Goal: Find specific page/section: Find specific page/section

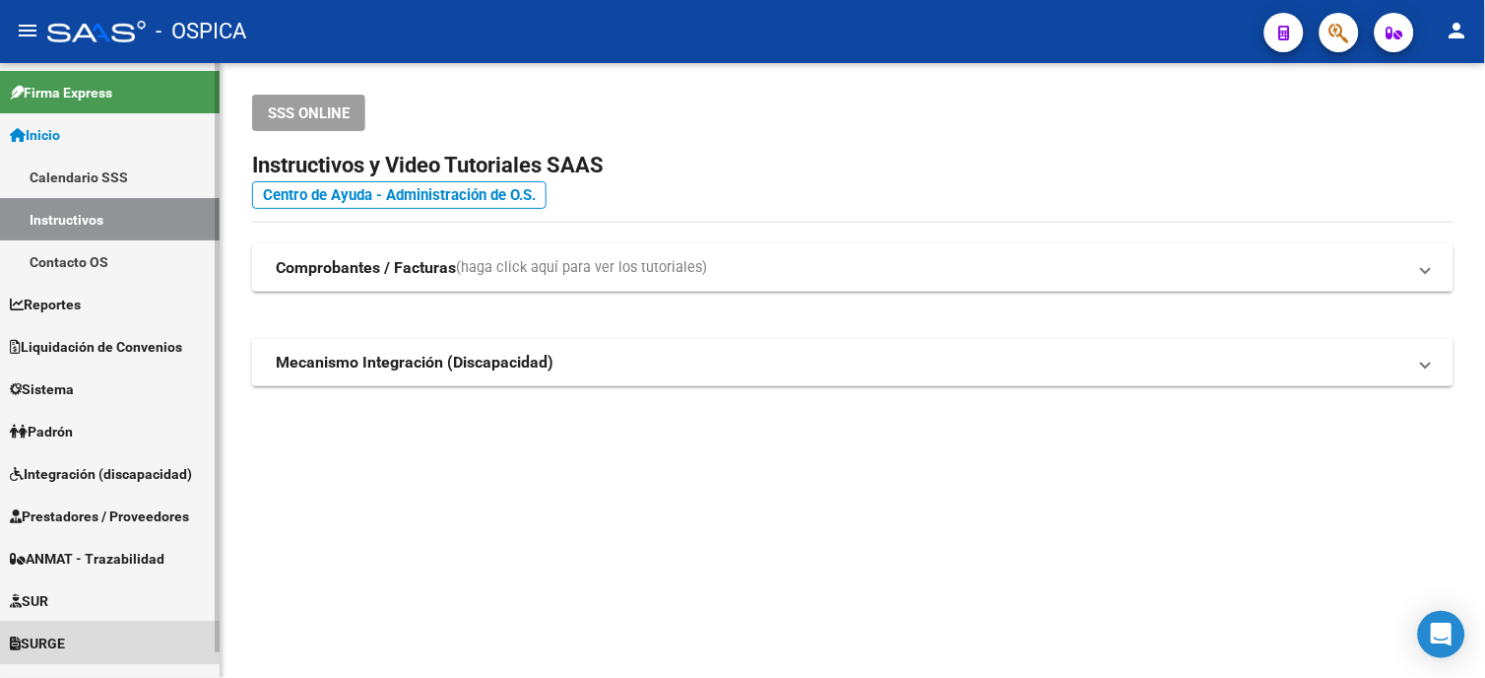
click at [51, 632] on span "SURGE" at bounding box center [37, 643] width 55 height 22
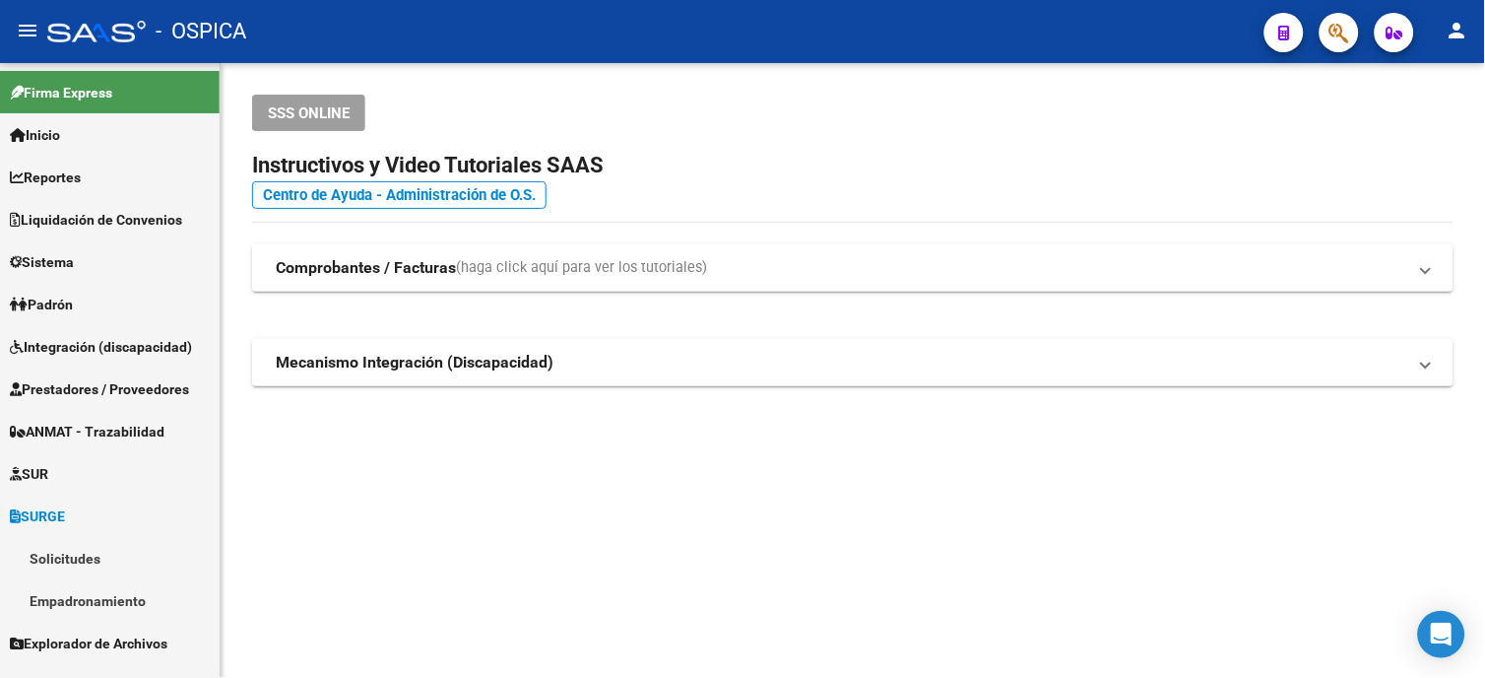
click at [70, 553] on link "Solicitudes" at bounding box center [110, 558] width 220 height 42
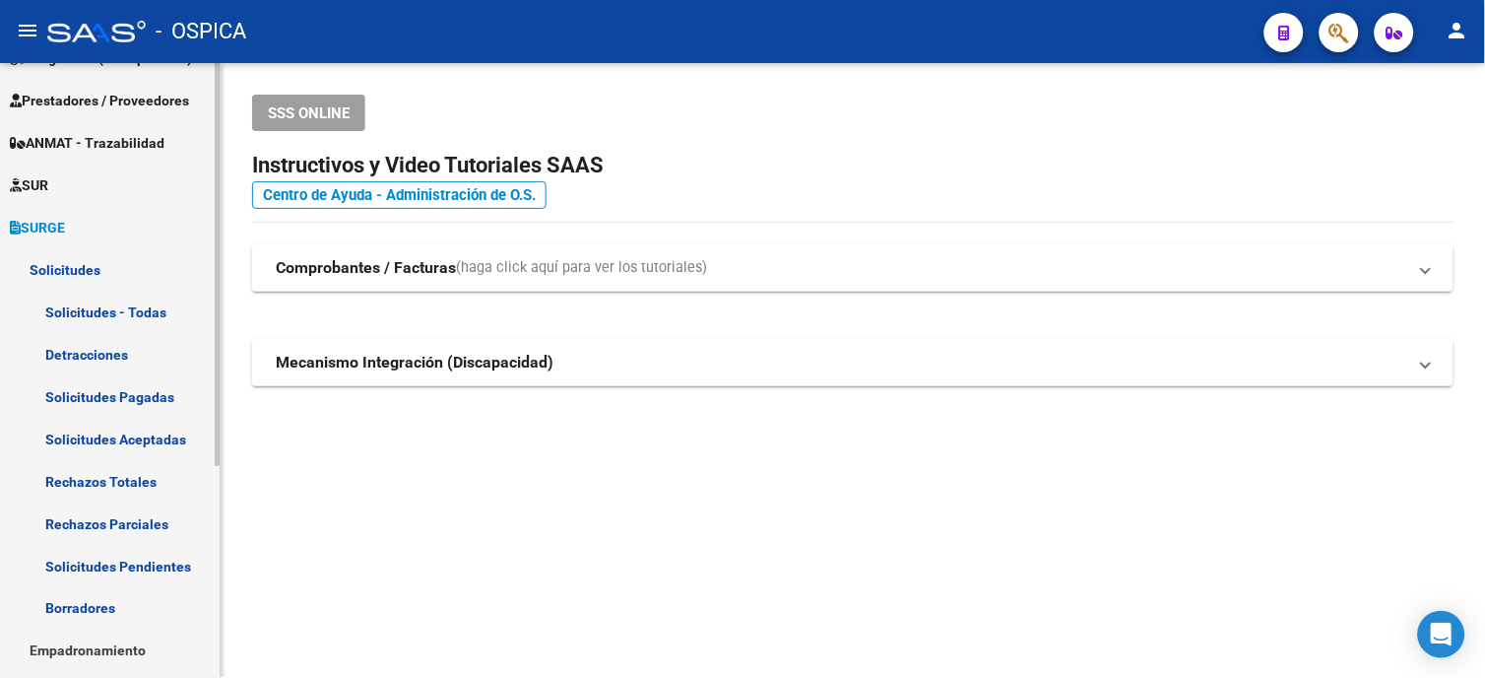
scroll to position [323, 0]
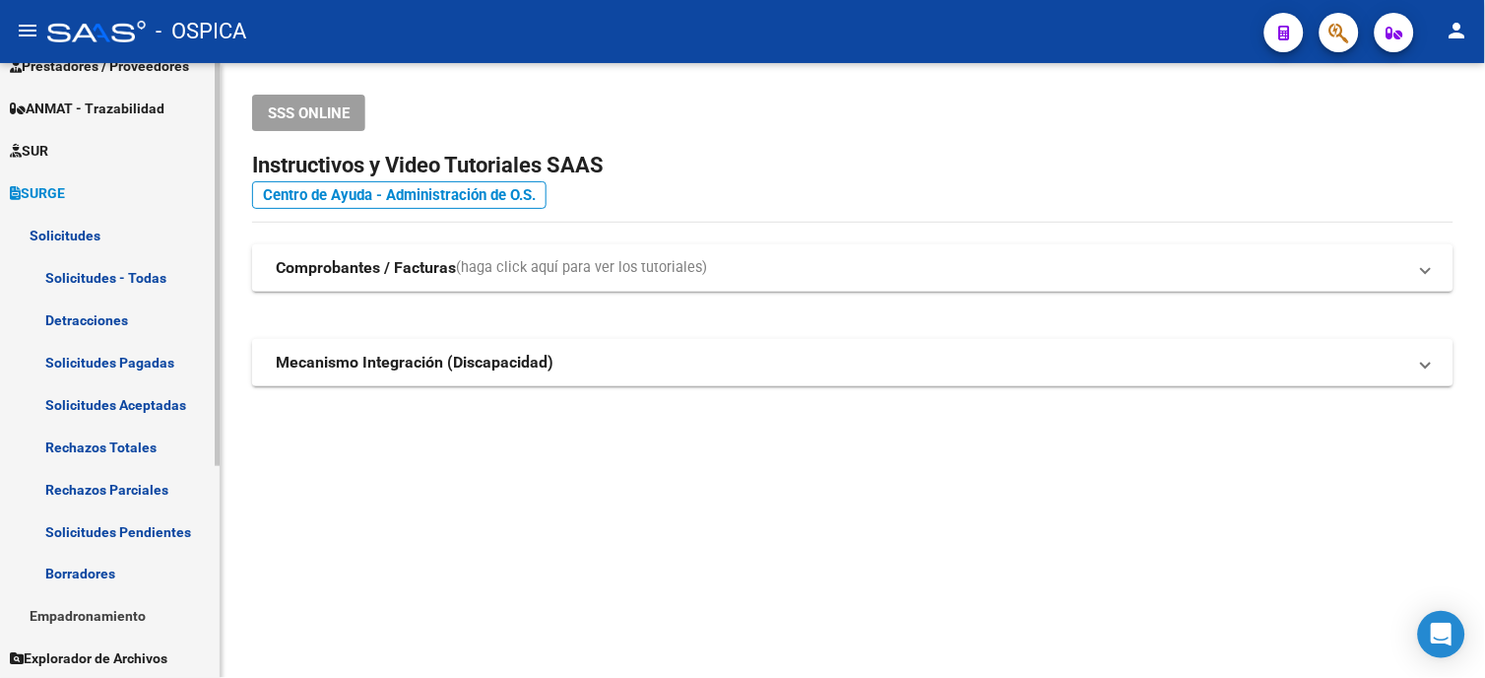
click at [83, 272] on link "Solicitudes - Todas" at bounding box center [110, 277] width 220 height 42
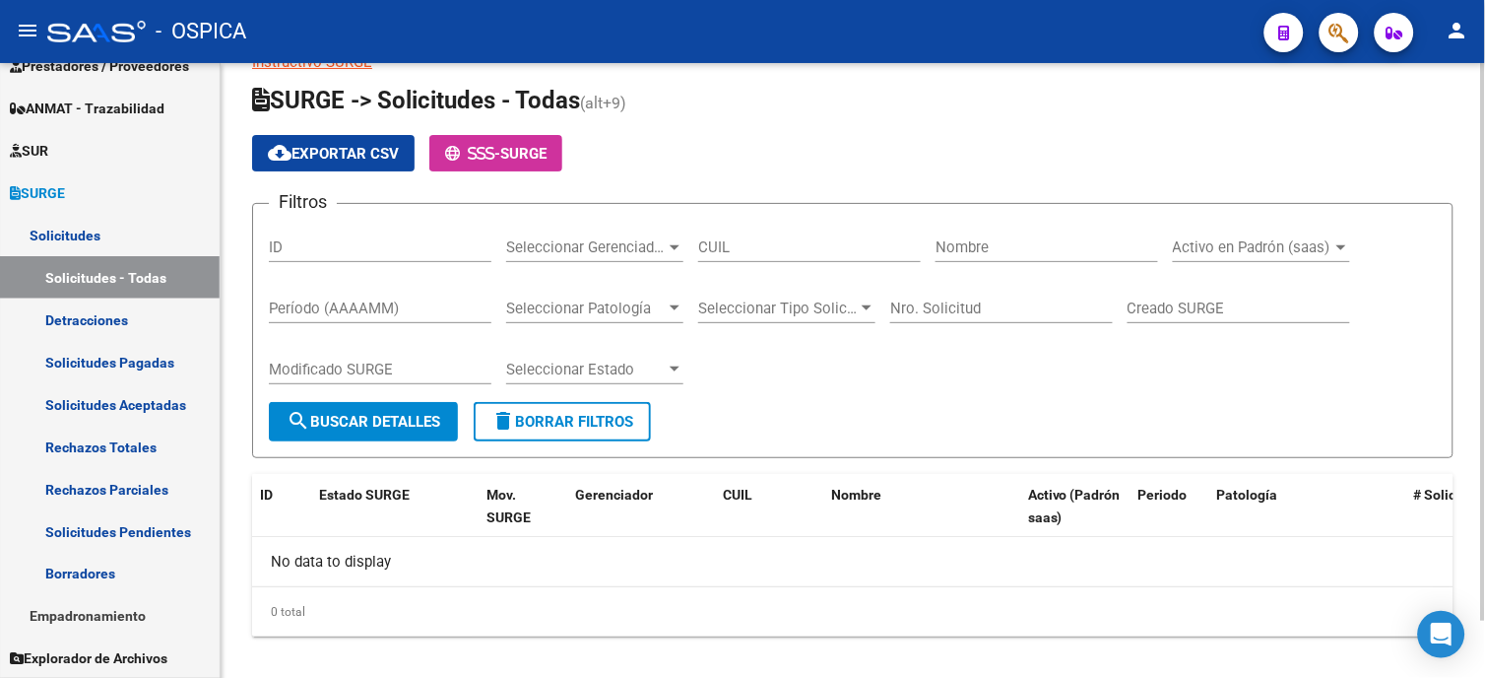
scroll to position [64, 0]
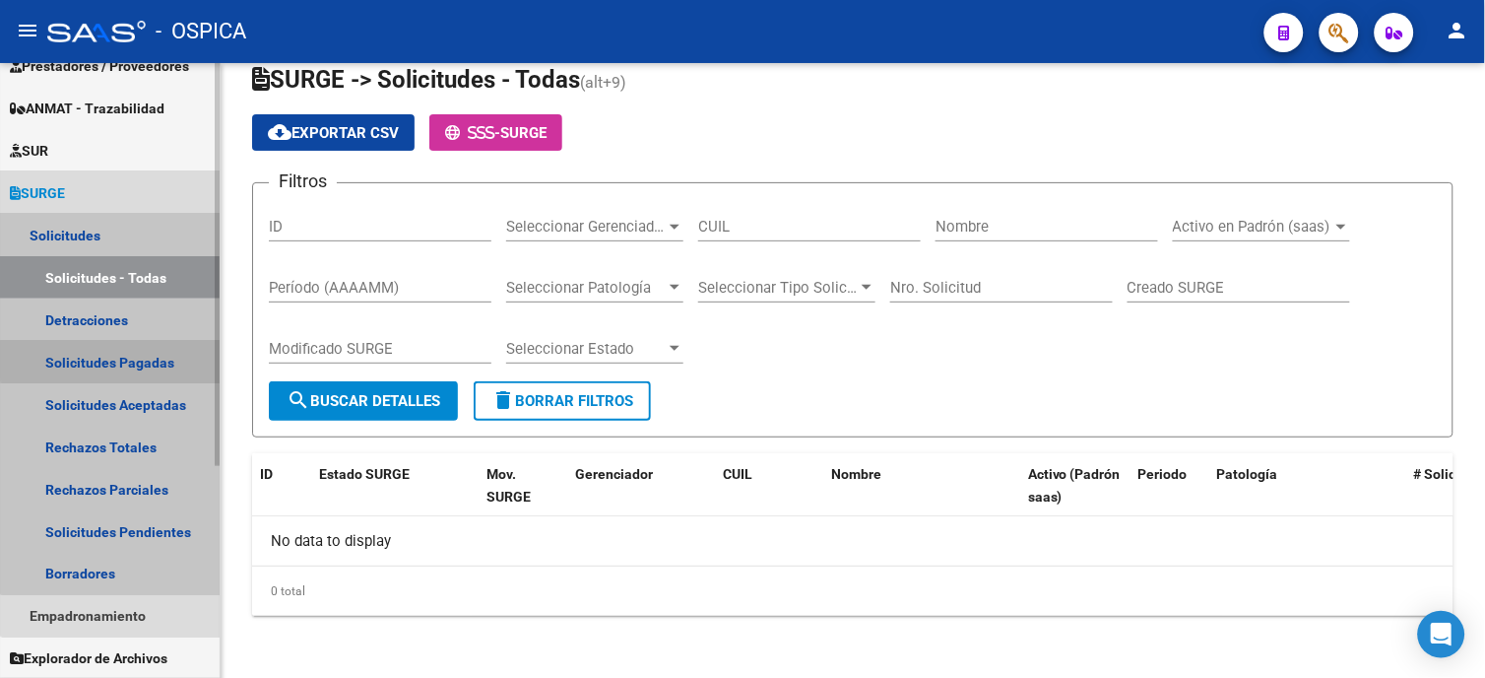
click at [113, 359] on link "Solicitudes Pagadas" at bounding box center [110, 362] width 220 height 42
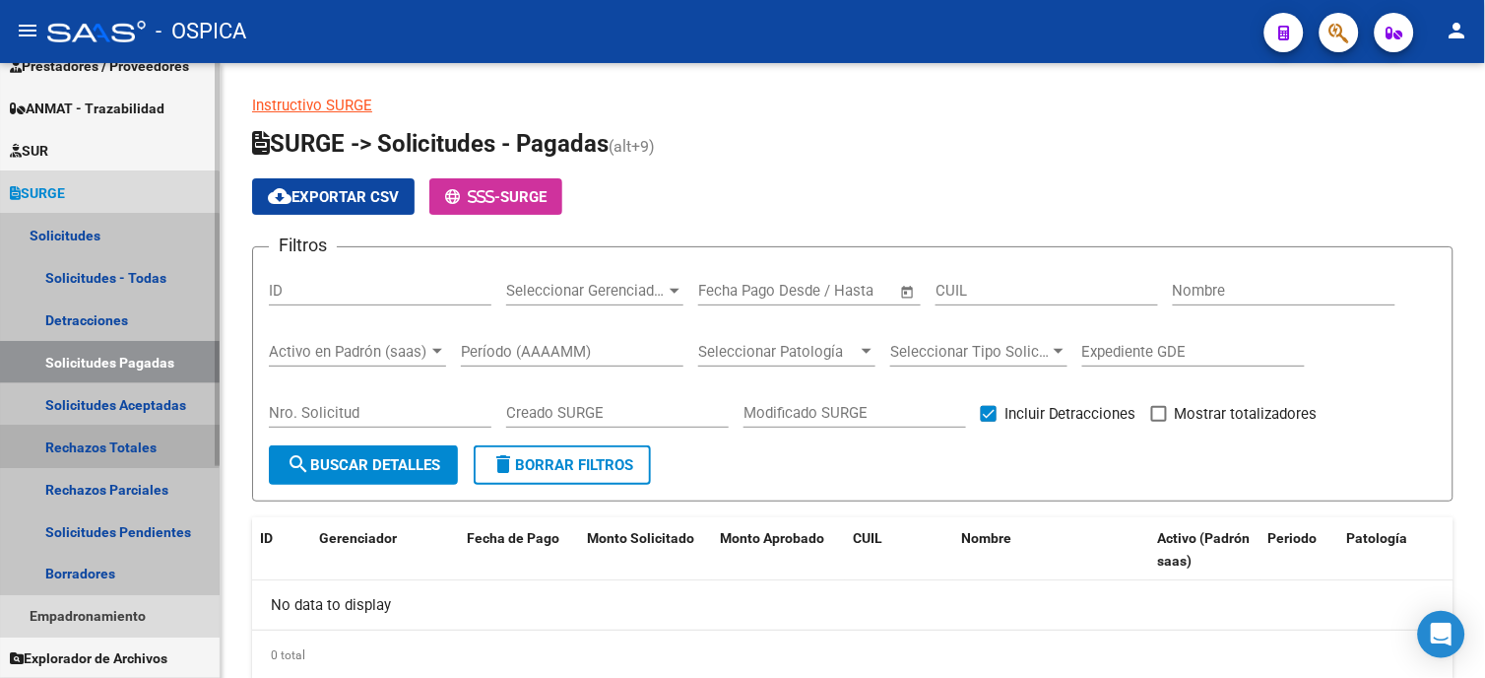
click at [106, 443] on link "Rechazos Totales" at bounding box center [110, 447] width 220 height 42
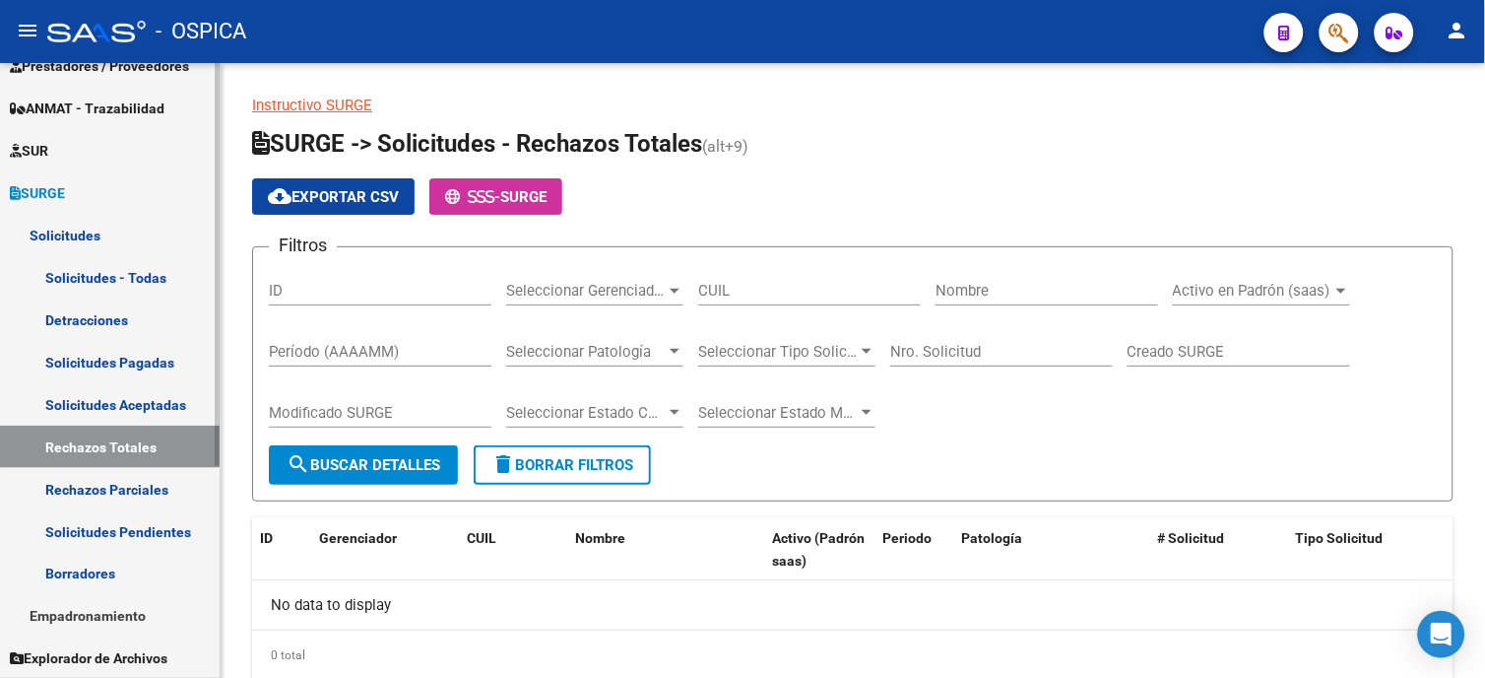
click at [128, 400] on link "Solicitudes Aceptadas" at bounding box center [110, 404] width 220 height 42
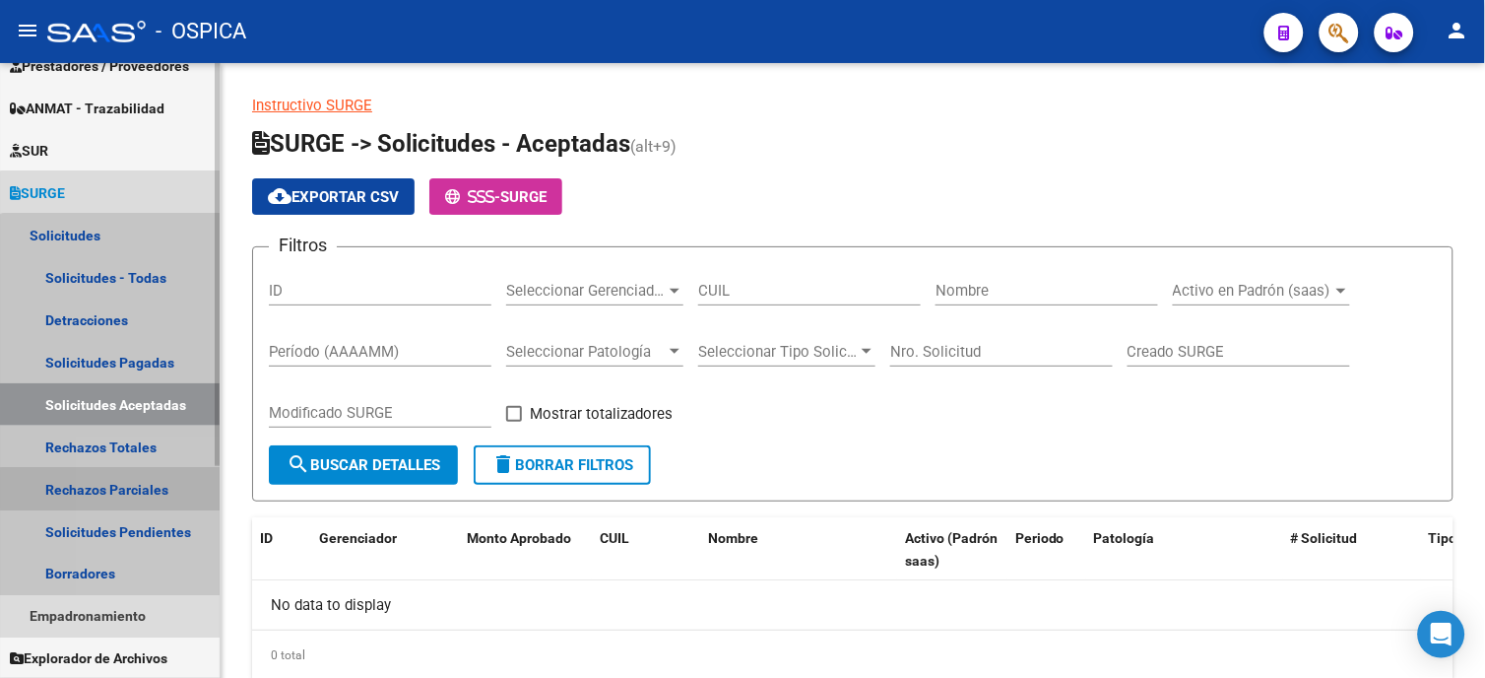
click at [129, 489] on link "Rechazos Parciales" at bounding box center [110, 489] width 220 height 42
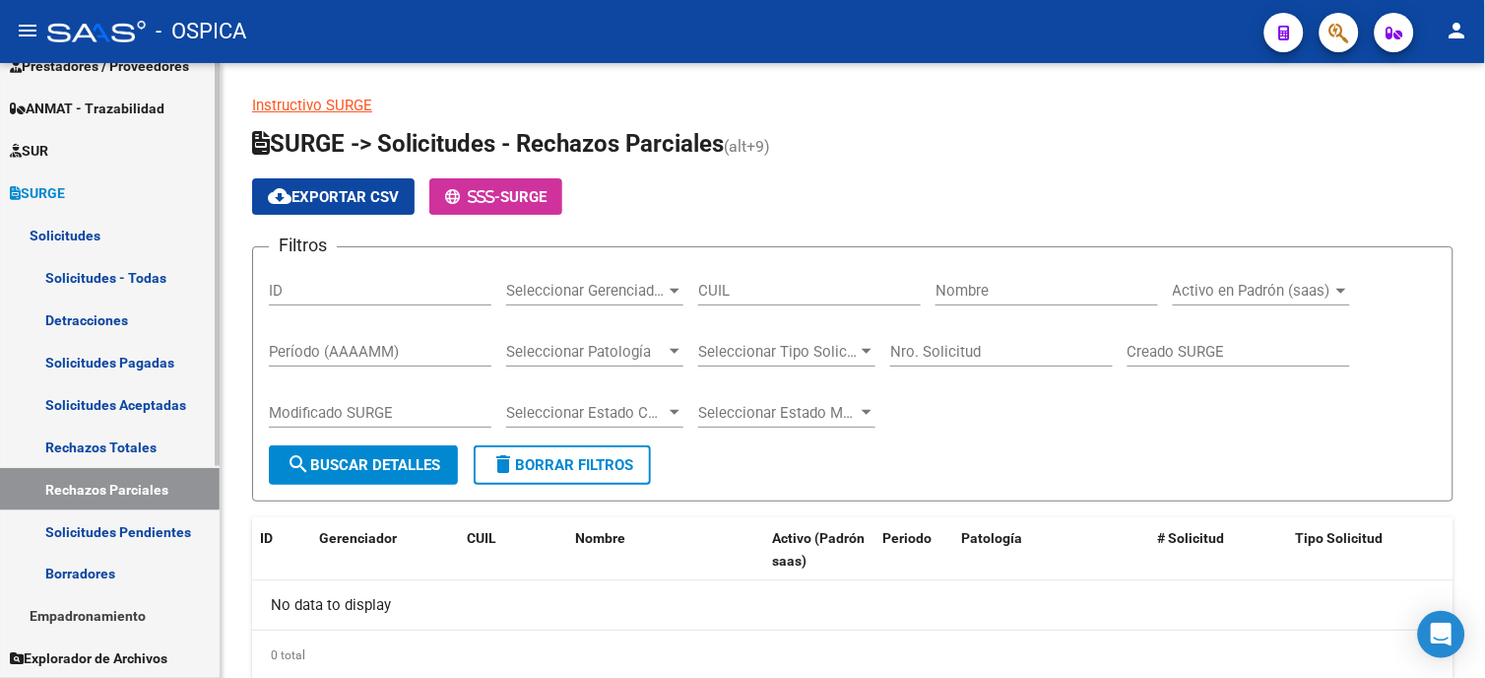
click at [151, 530] on link "Solicitudes Pendientes" at bounding box center [110, 531] width 220 height 42
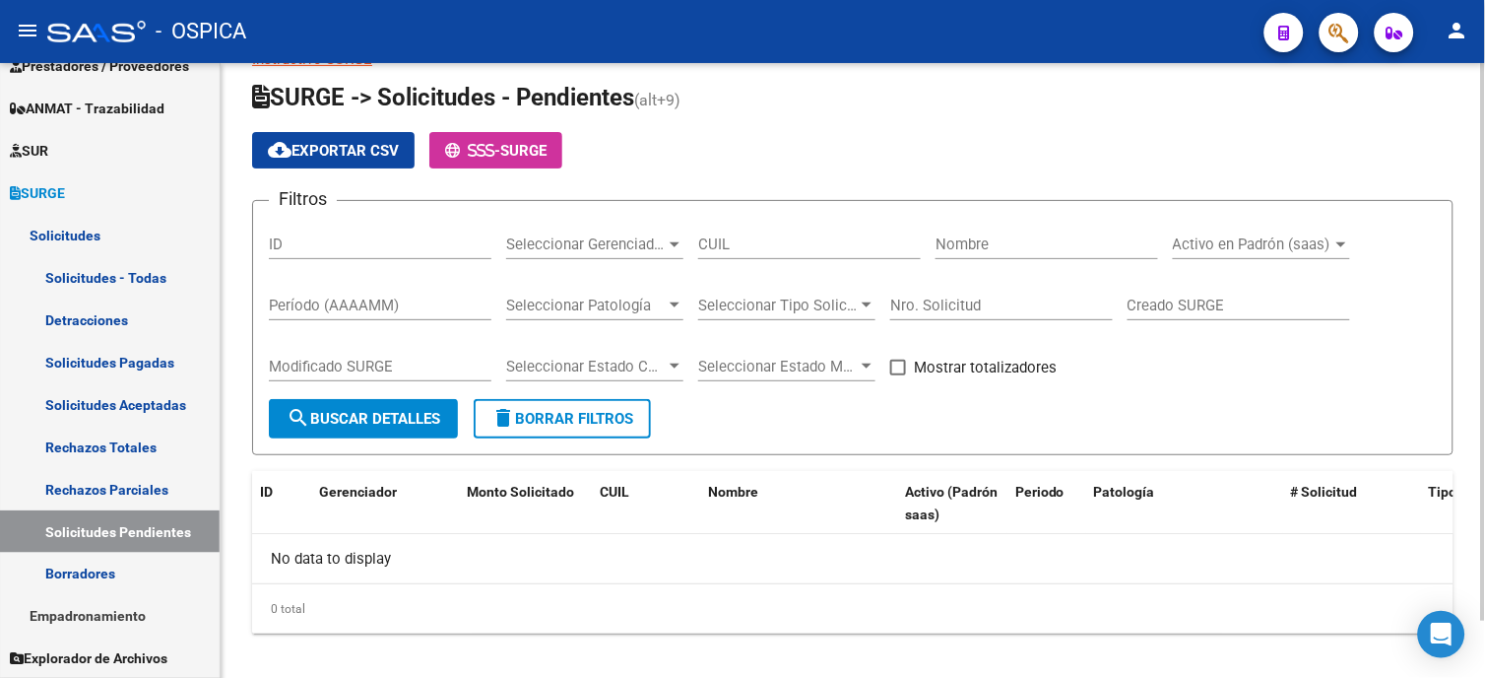
scroll to position [64, 0]
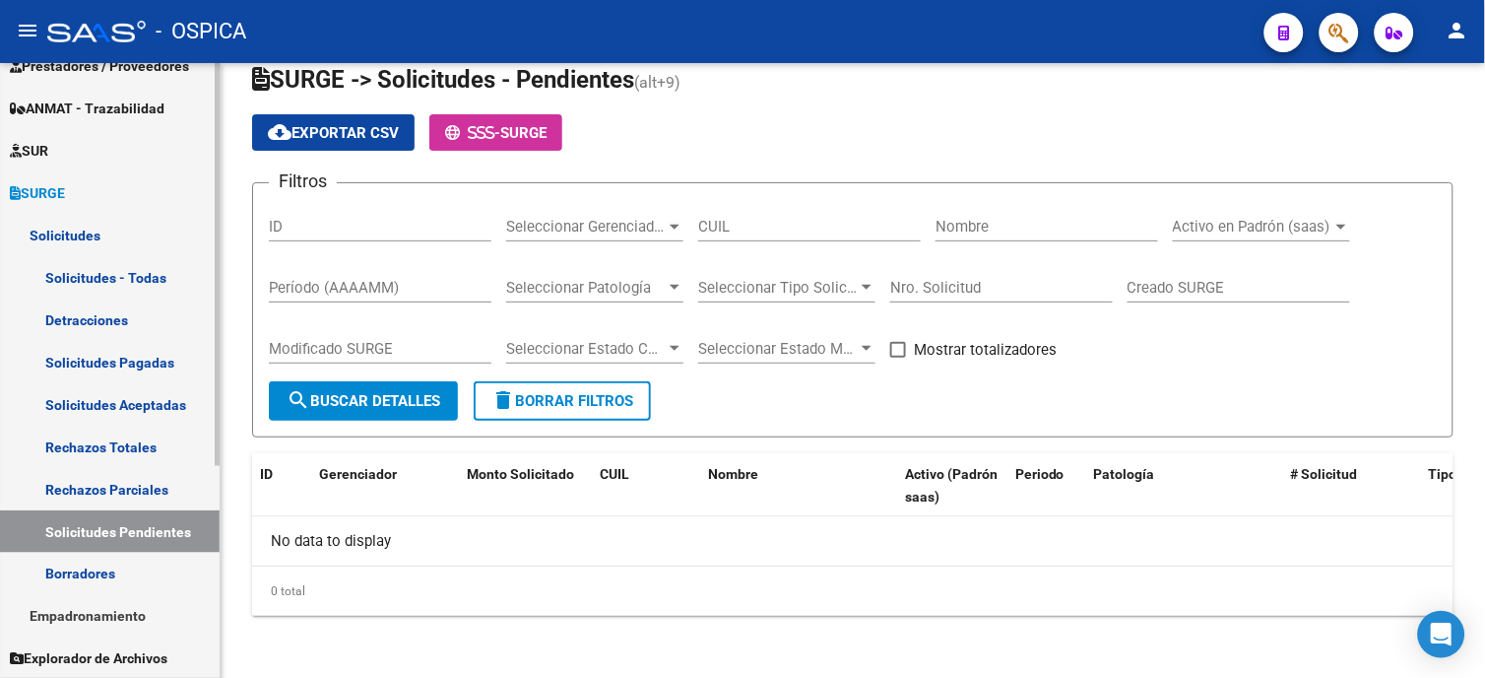
click at [115, 611] on link "Empadronamiento" at bounding box center [110, 616] width 220 height 42
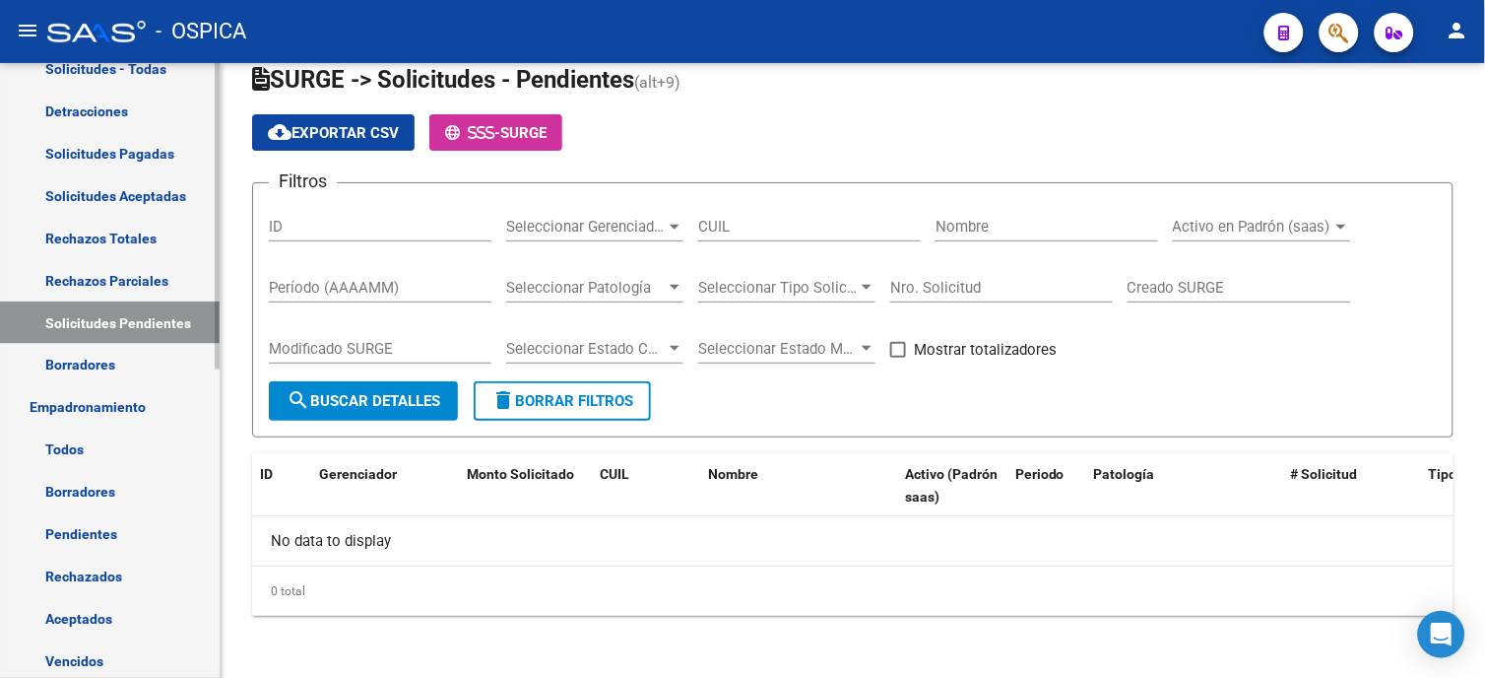
scroll to position [292, 0]
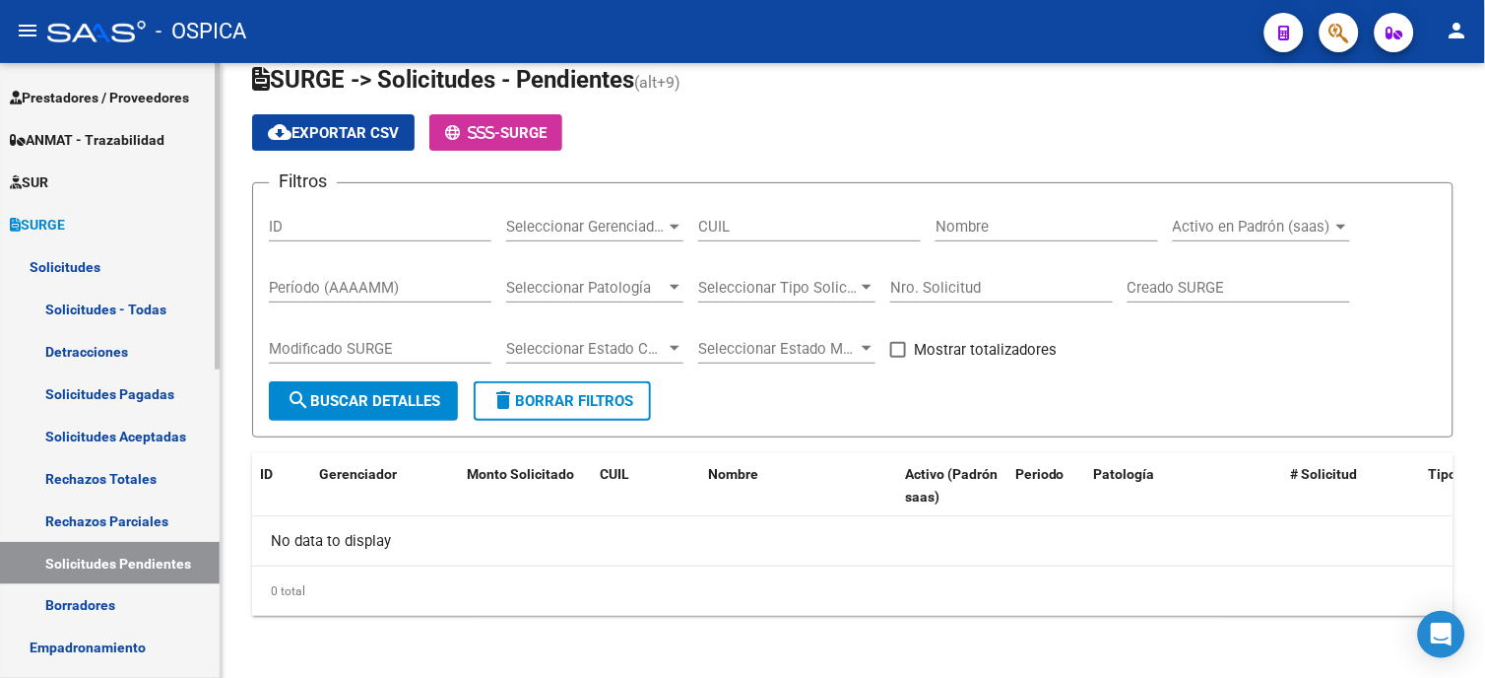
click at [65, 167] on link "SUR" at bounding box center [110, 182] width 220 height 42
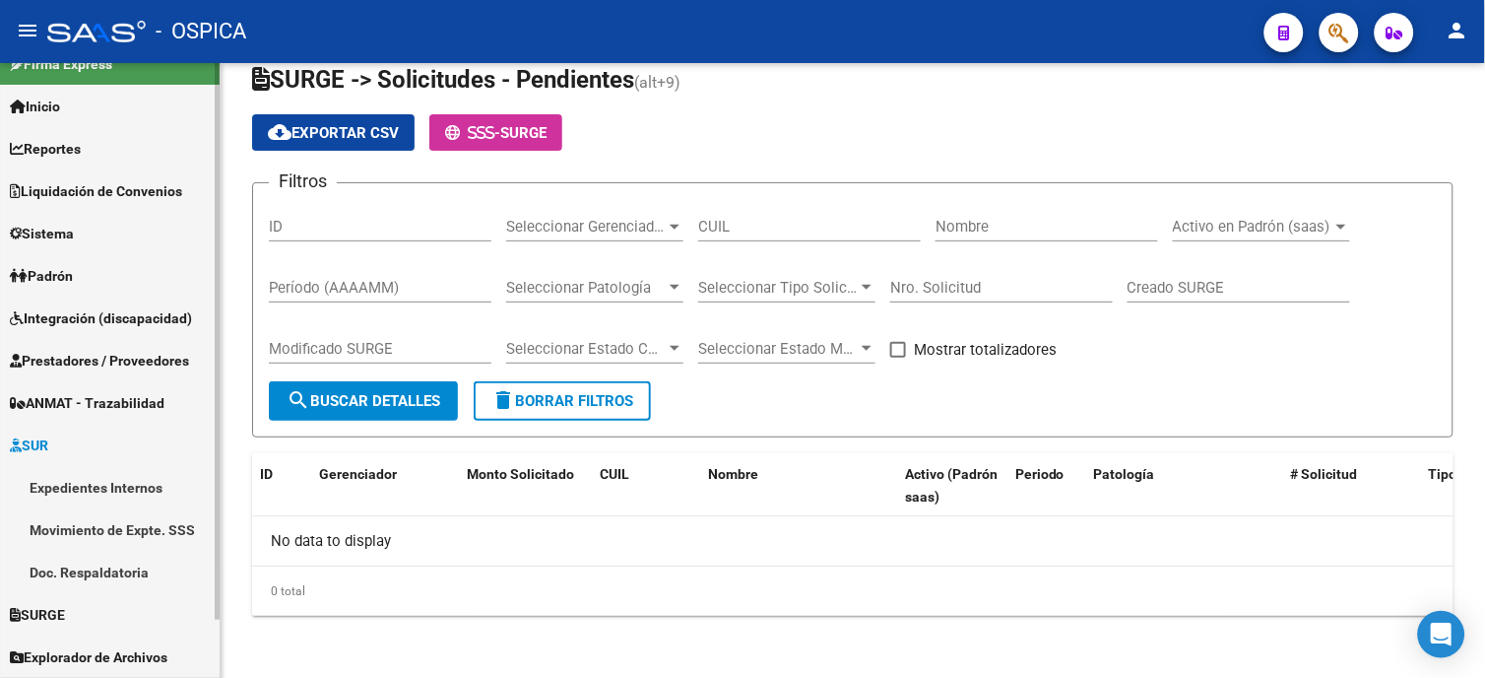
scroll to position [28, 0]
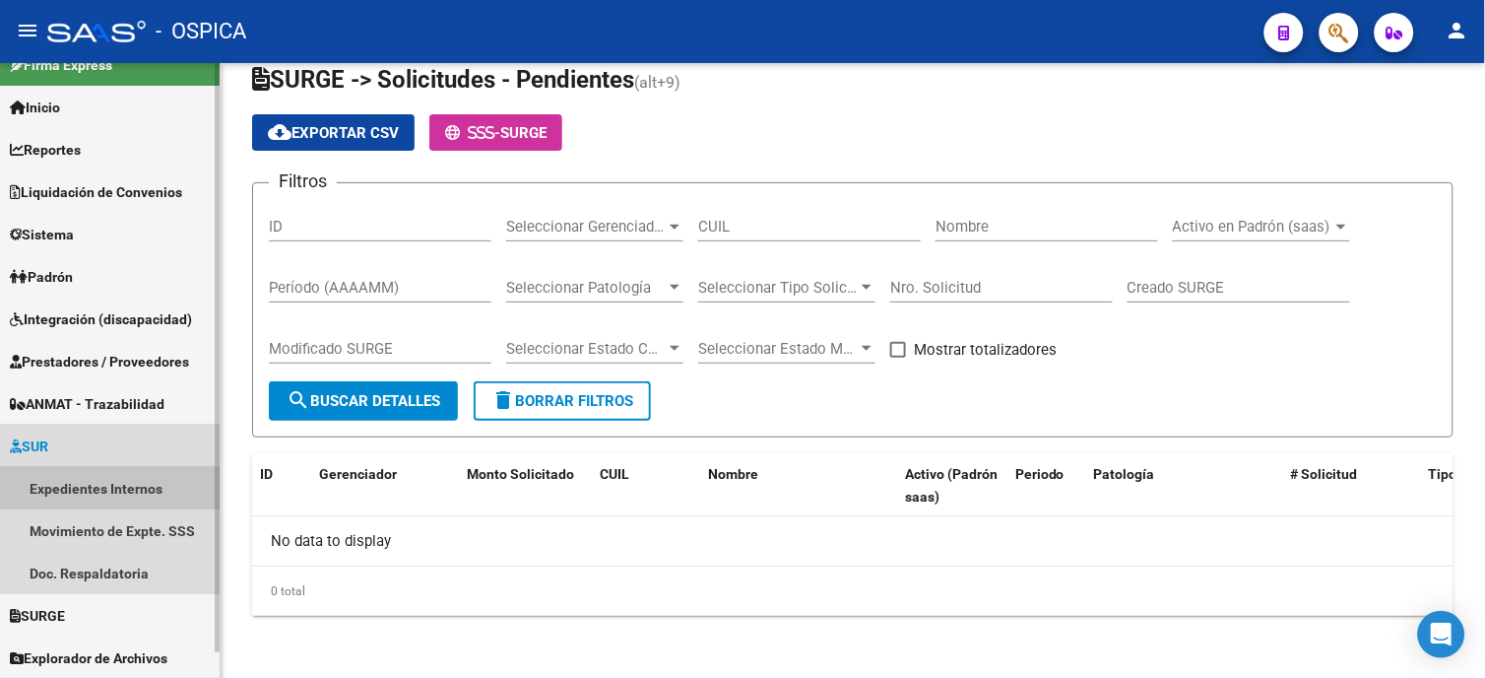
click at [83, 489] on link "Expedientes Internos" at bounding box center [110, 488] width 220 height 42
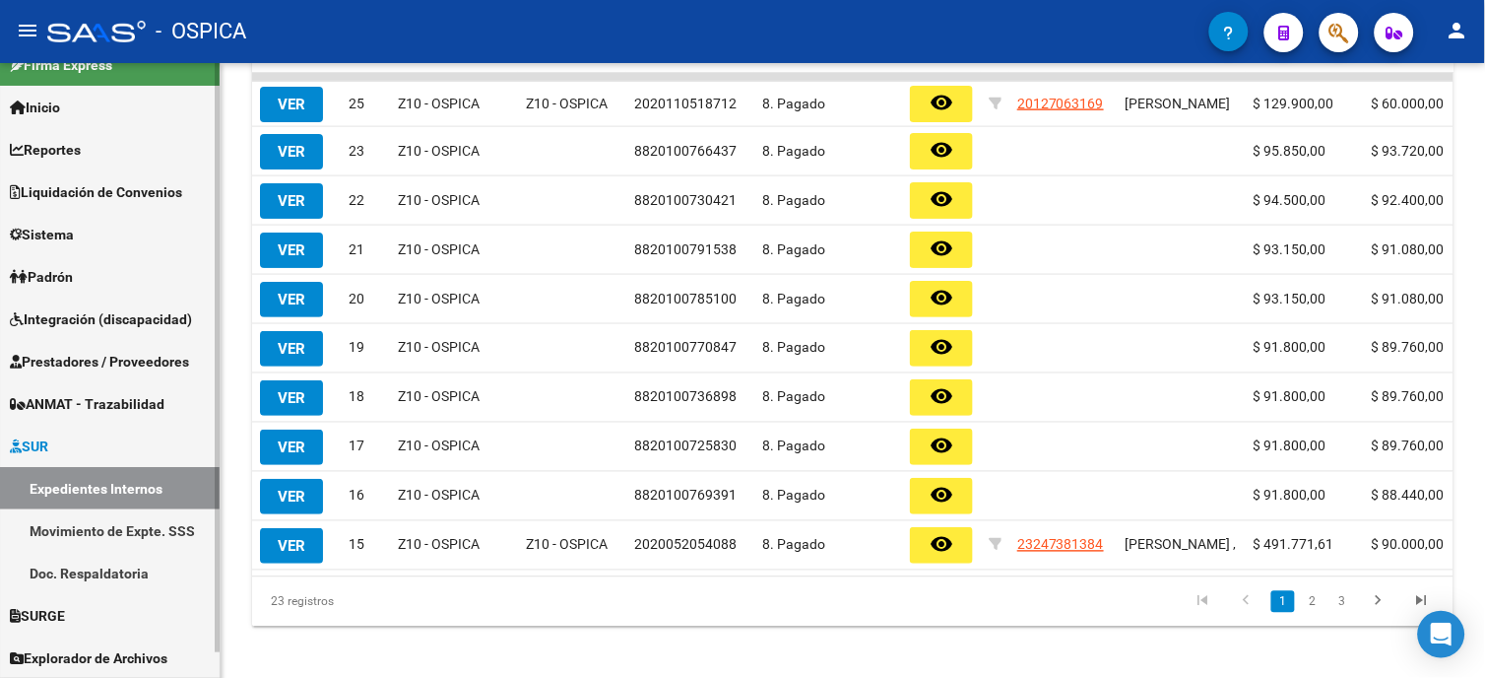
scroll to position [27, 0]
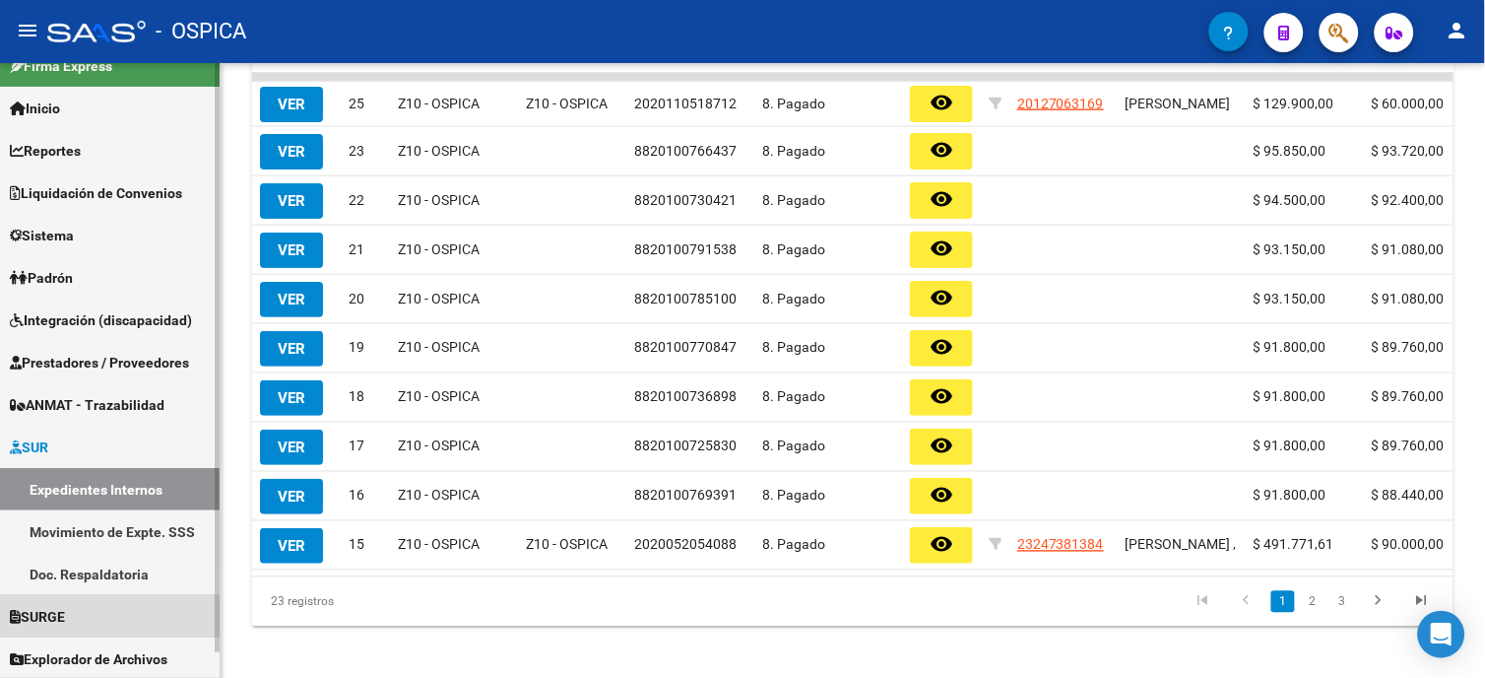
click at [49, 622] on span "SURGE" at bounding box center [37, 617] width 55 height 22
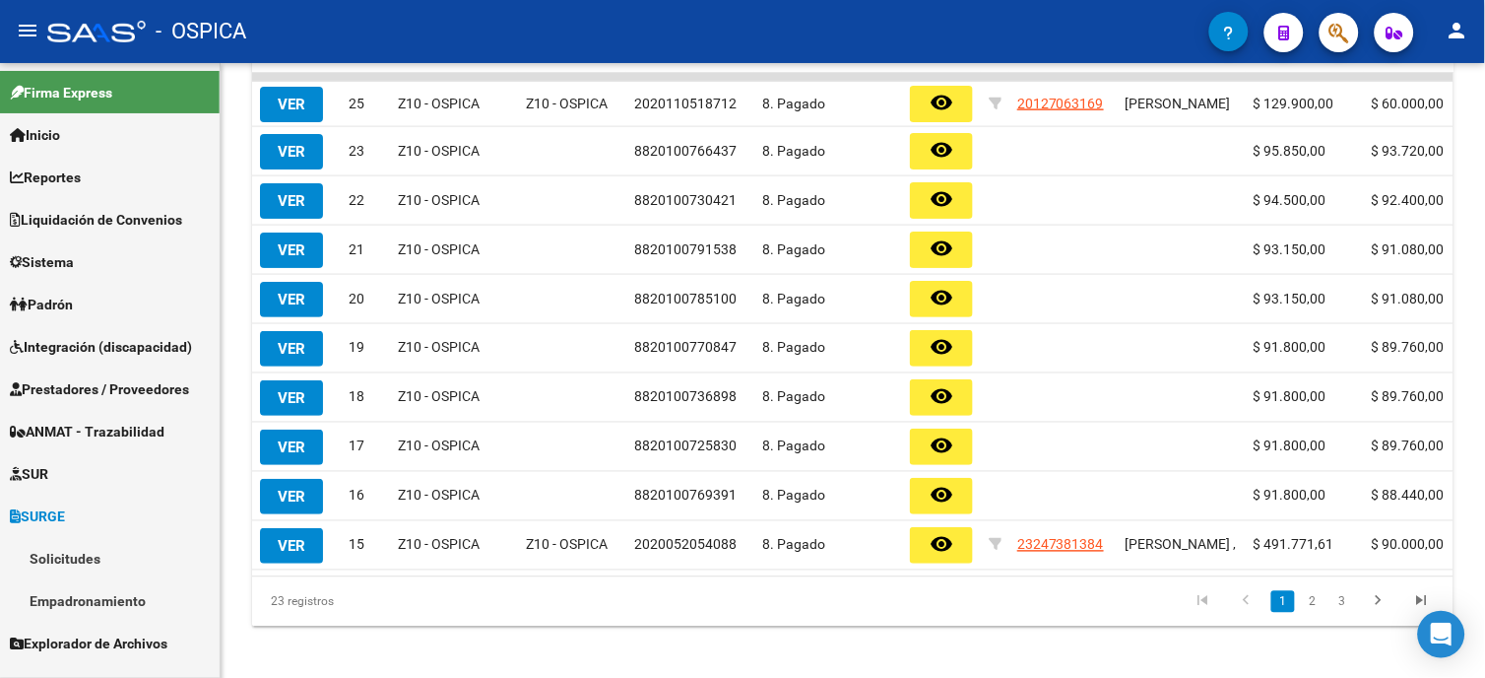
scroll to position [0, 0]
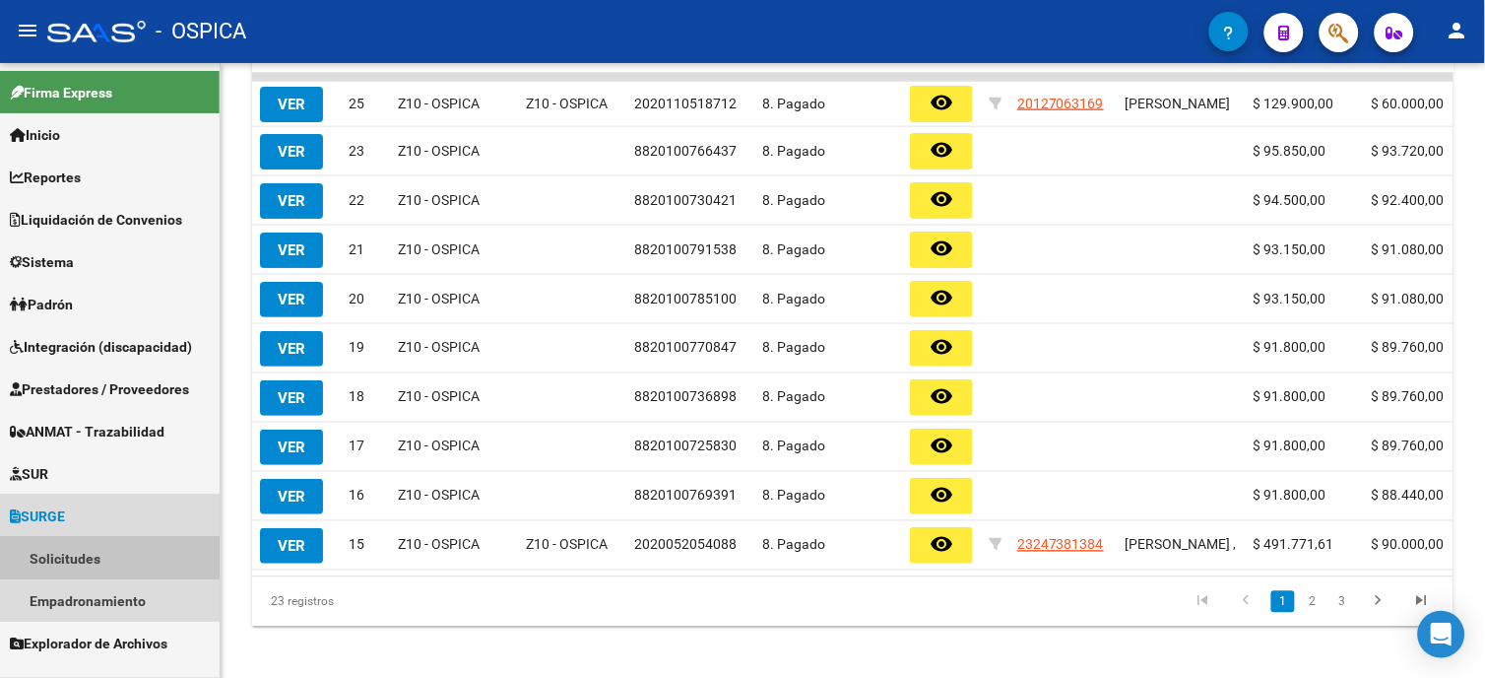
click at [79, 556] on link "Solicitudes" at bounding box center [110, 558] width 220 height 42
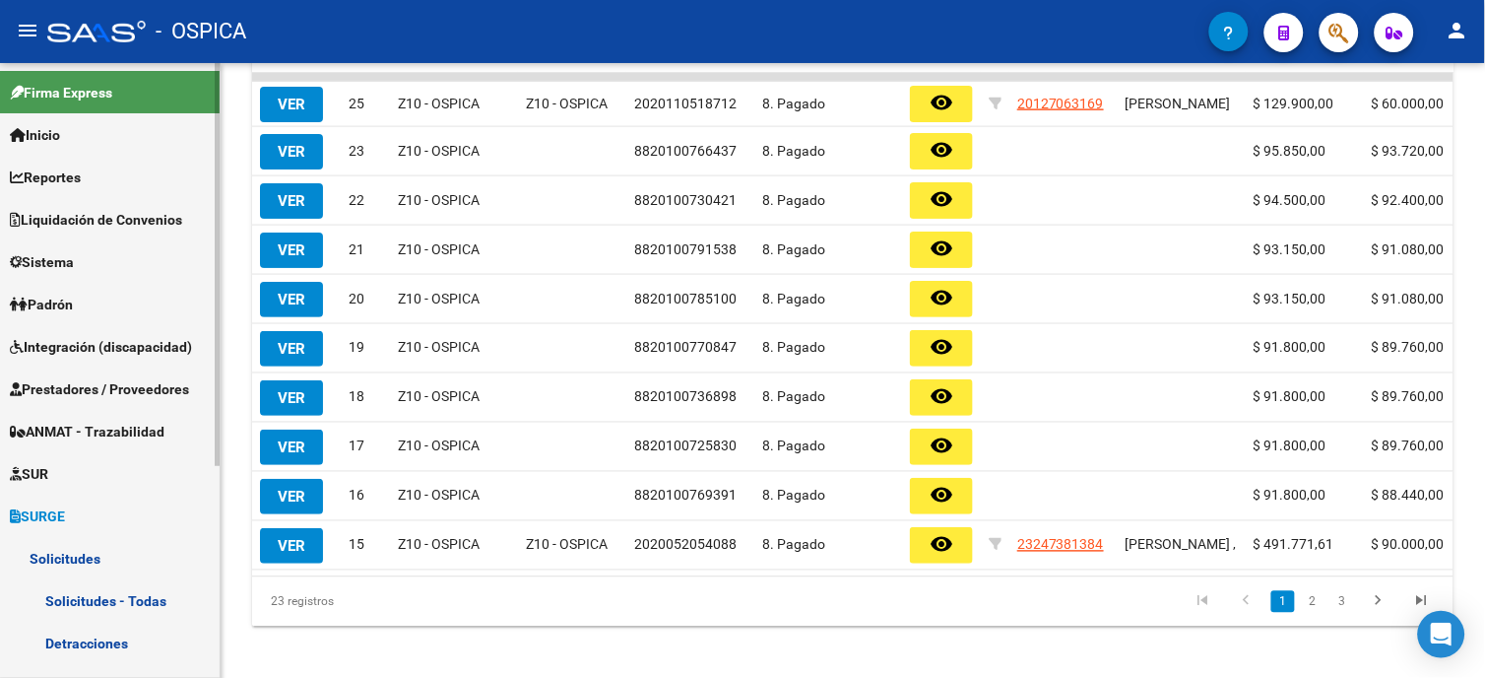
click at [154, 598] on link "Solicitudes - Todas" at bounding box center [110, 600] width 220 height 42
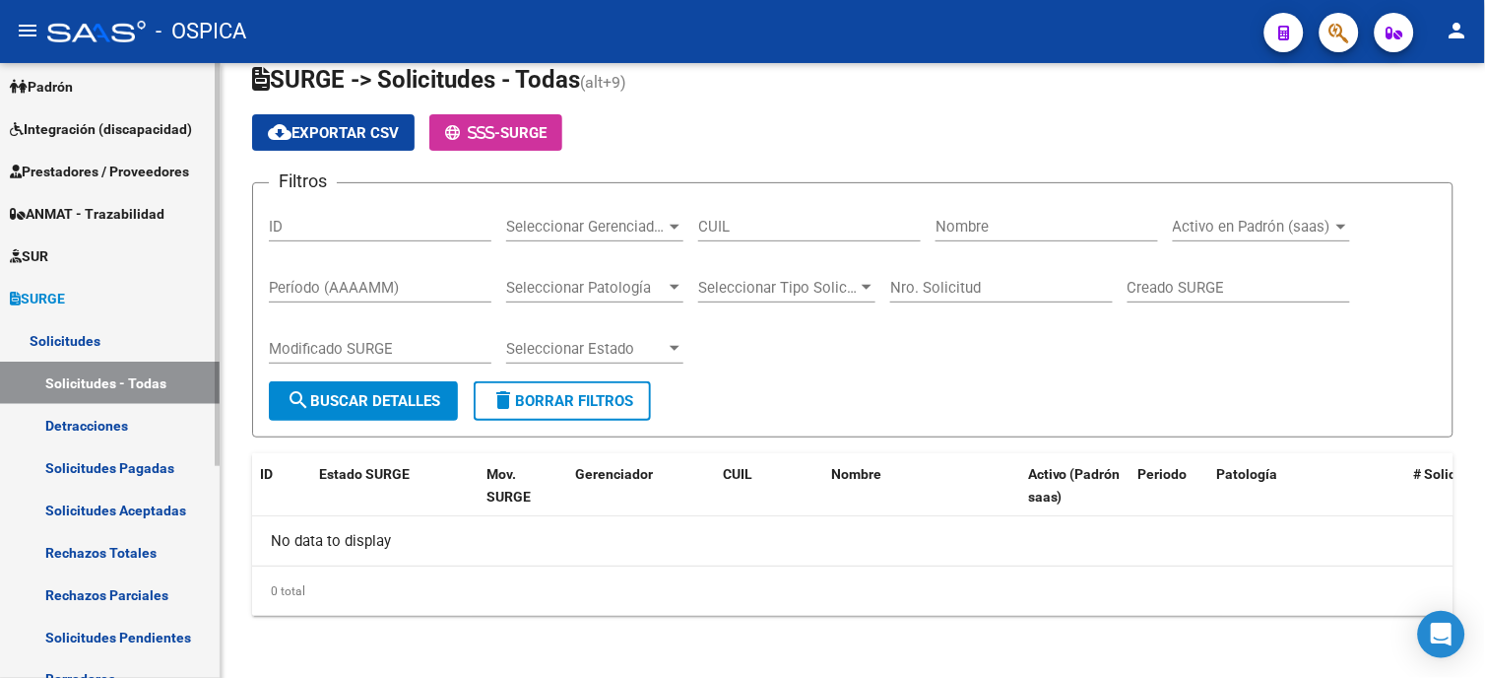
scroll to position [219, 0]
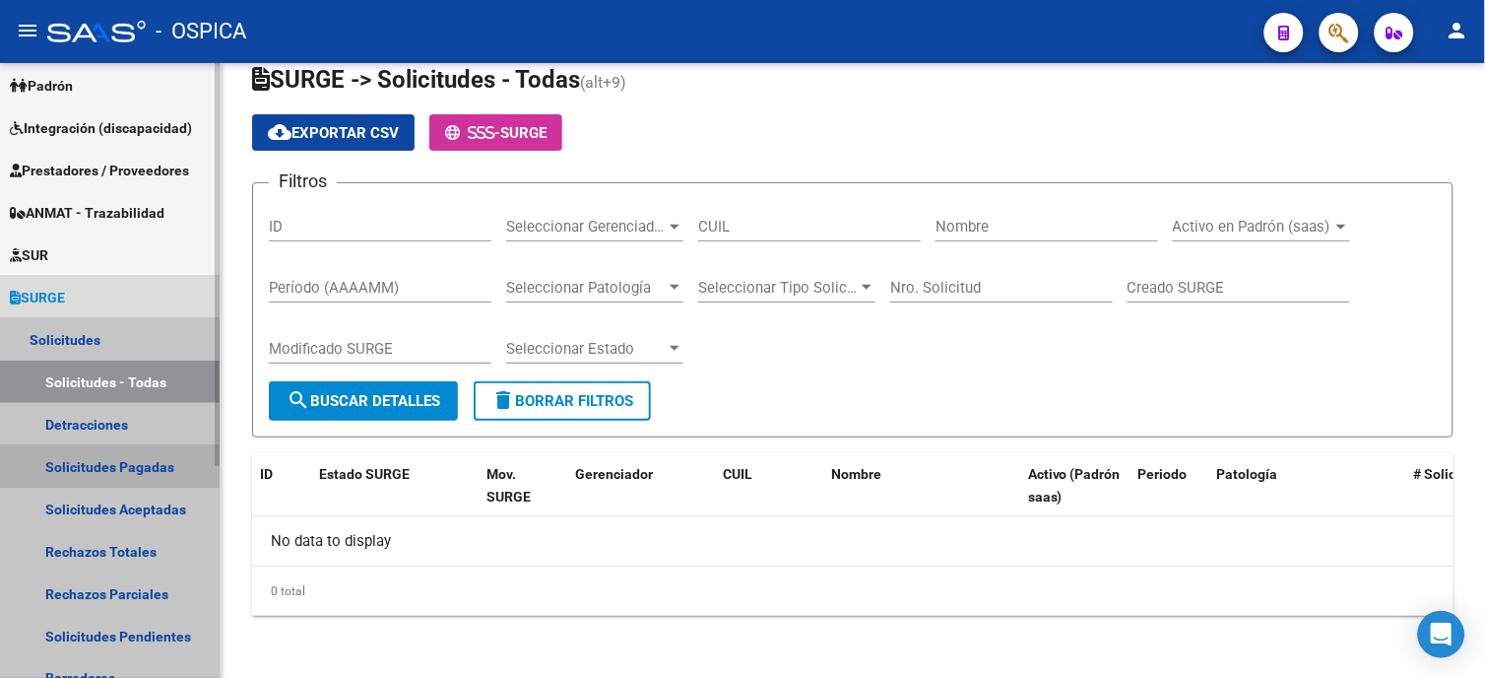
click at [94, 466] on link "Solicitudes Pagadas" at bounding box center [110, 466] width 220 height 42
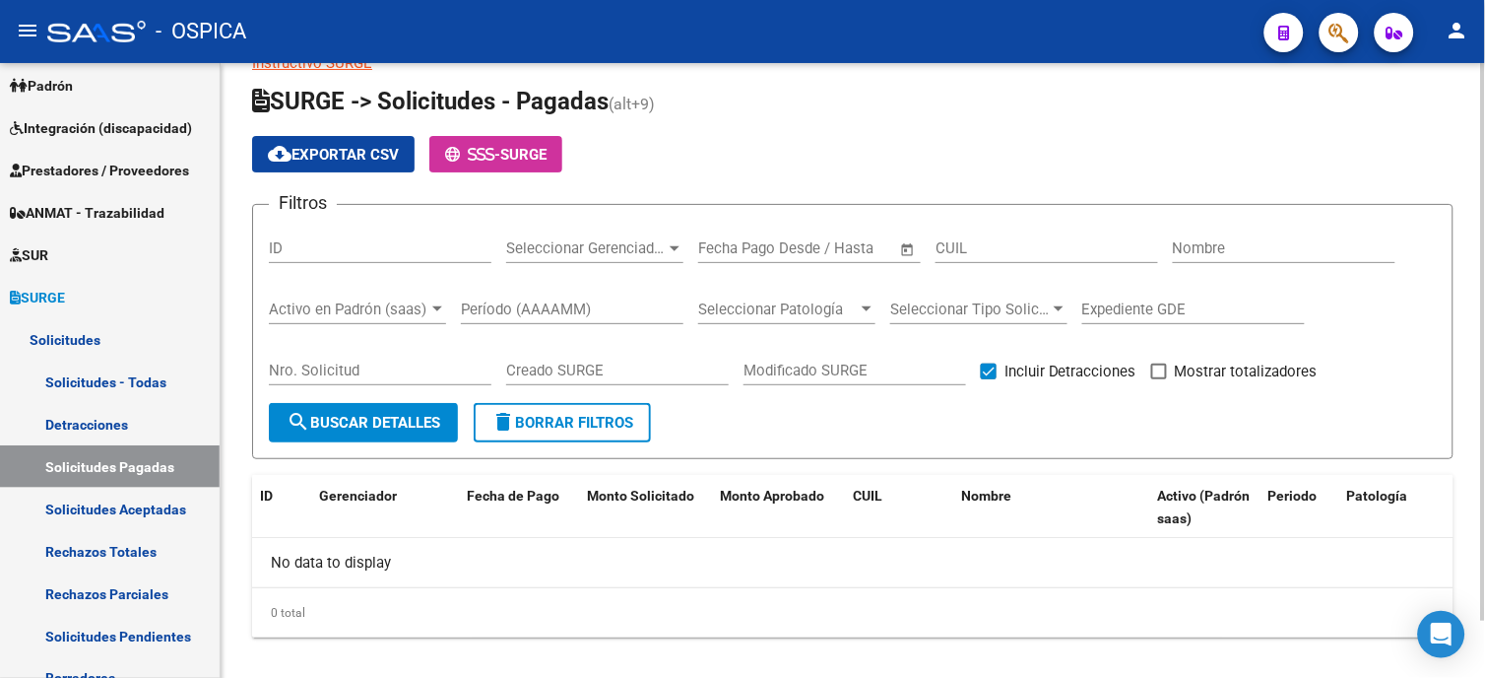
scroll to position [64, 0]
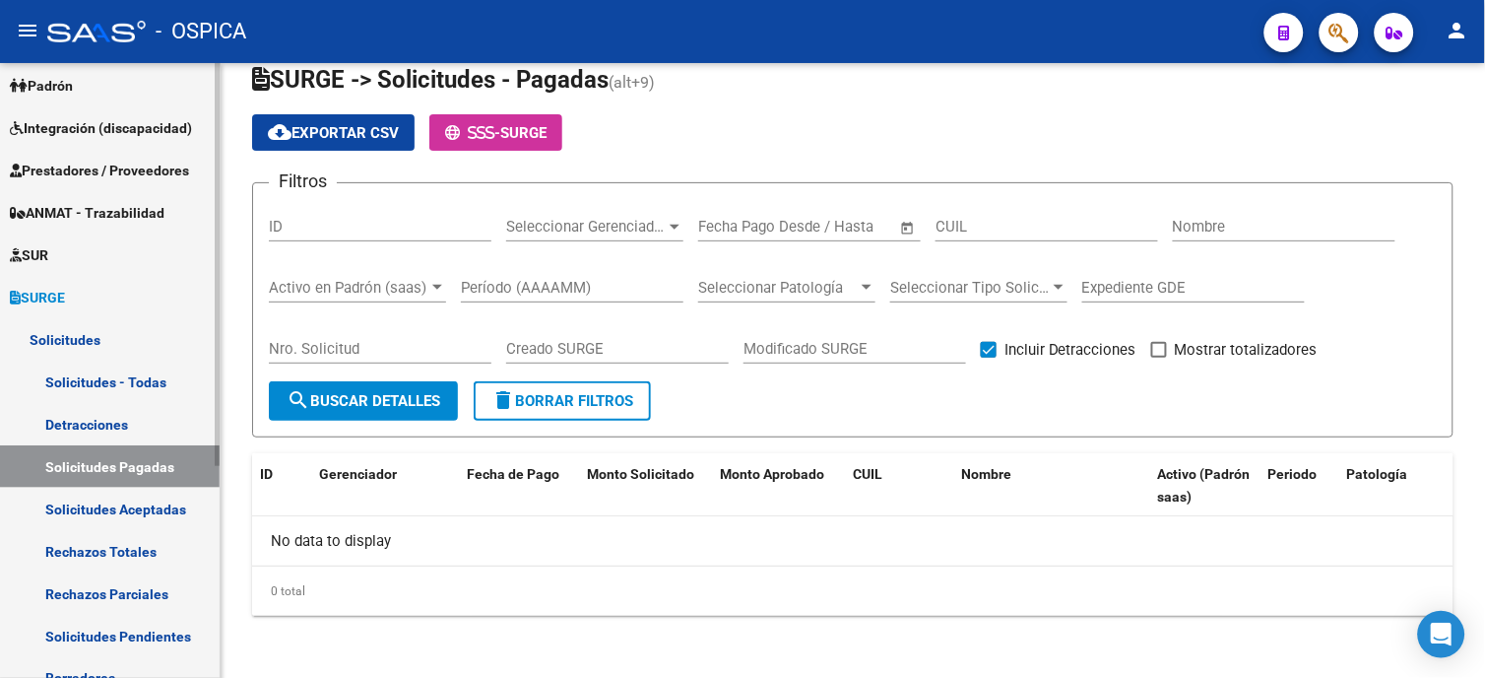
click at [96, 506] on link "Solicitudes Aceptadas" at bounding box center [110, 509] width 220 height 42
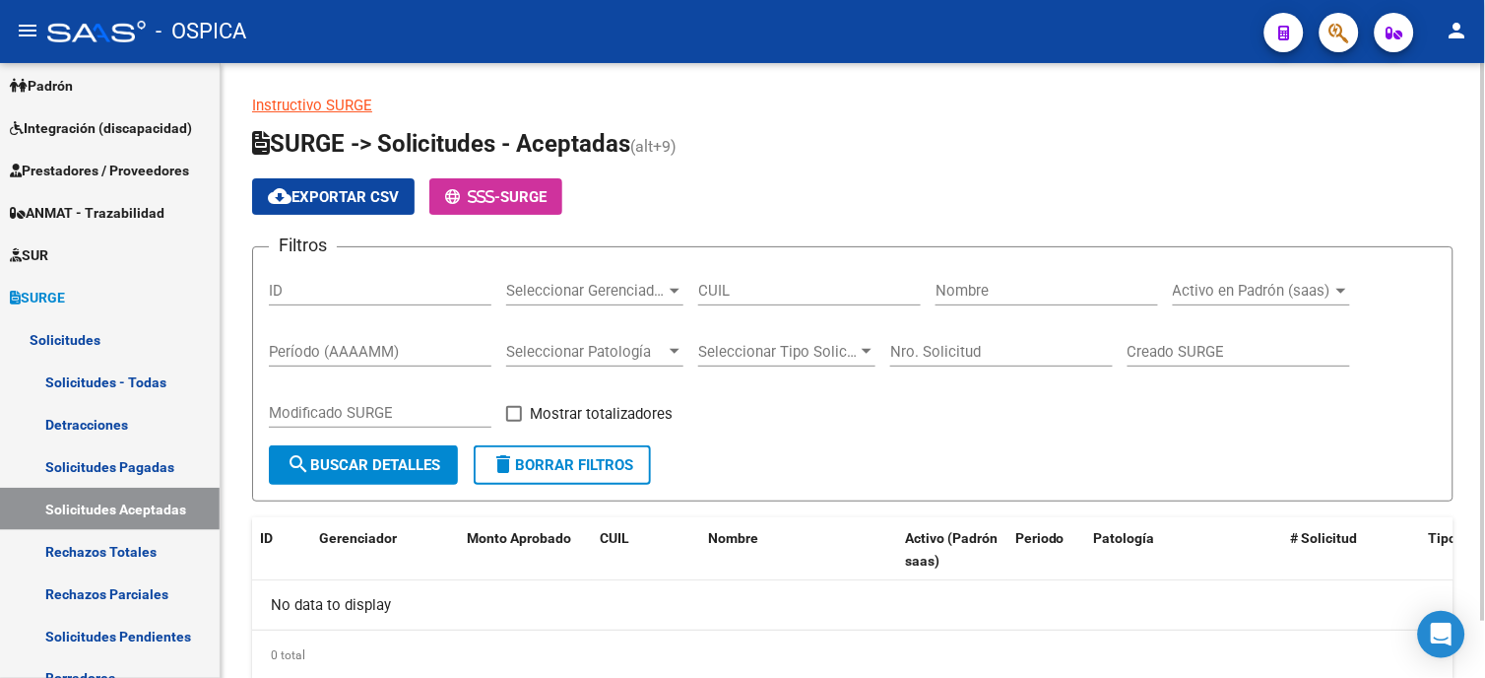
scroll to position [64, 0]
